Goal: Navigation & Orientation: Find specific page/section

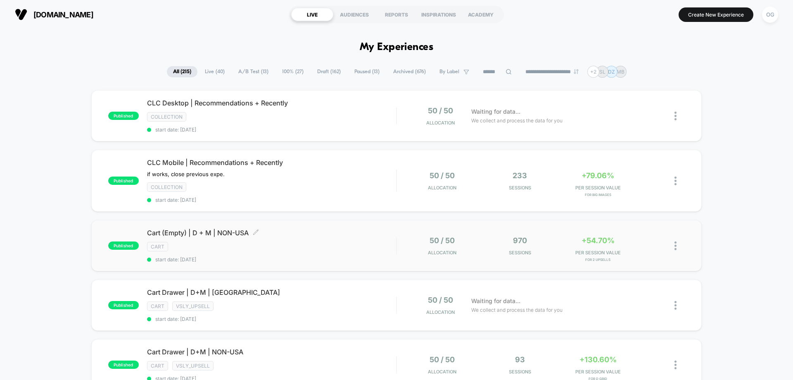
click at [340, 240] on div "Cart (Empty) | D + M | NON-USA Click to edit experience details Click to edit e…" at bounding box center [271, 246] width 249 height 34
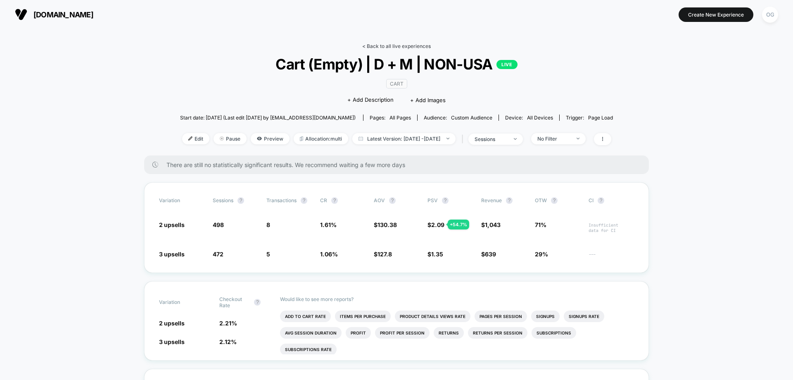
click at [379, 45] on link "< Back to all live experiences" at bounding box center [396, 46] width 69 height 6
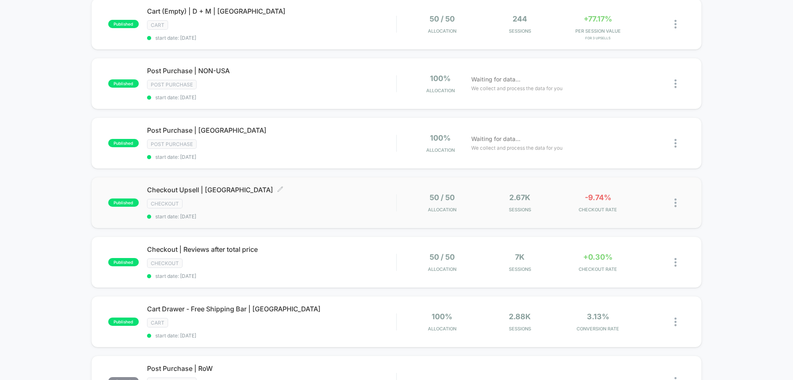
scroll to position [413, 0]
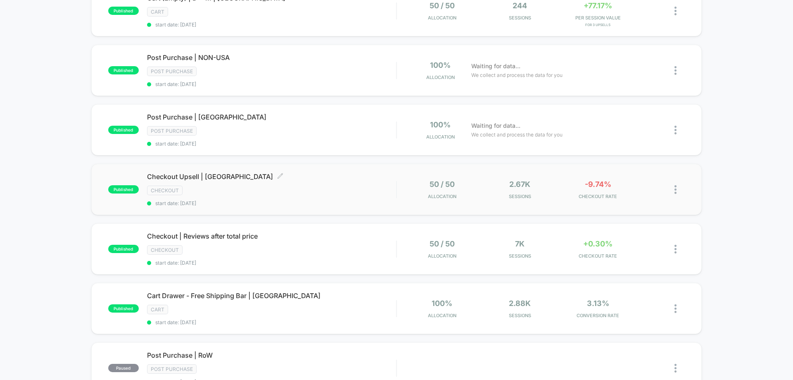
click at [310, 200] on div "Checkout Upsell | [GEOGRAPHIC_DATA] Click to edit experience details Click to e…" at bounding box center [271, 189] width 249 height 34
